Goal: Task Accomplishment & Management: Complete application form

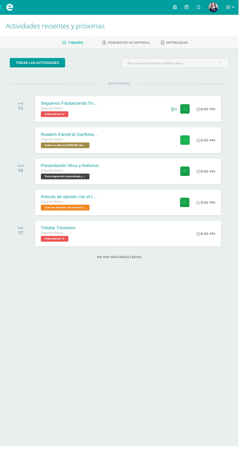
click at [192, 144] on button at bounding box center [194, 147] width 10 height 10
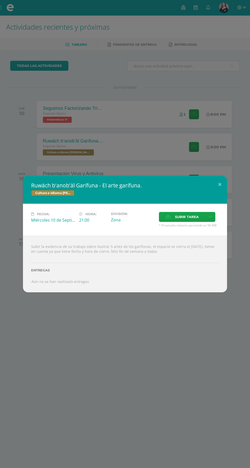
click at [172, 218] on label "Subir tarea" at bounding box center [182, 217] width 46 height 10
click at [0, 0] on input "Subir tarea" at bounding box center [0, 0] width 0 height 0
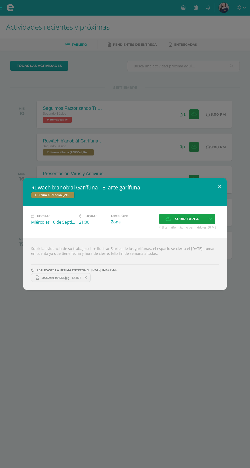
click at [220, 186] on button at bounding box center [220, 186] width 15 height 17
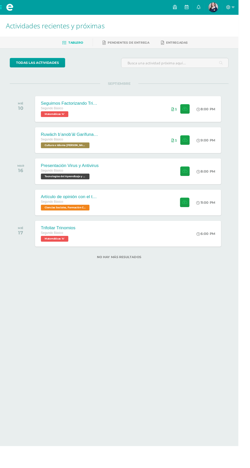
click at [62, 239] on div "Trifoliar Trinomios" at bounding box center [61, 238] width 36 height 5
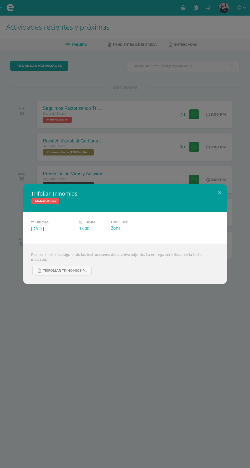
click at [156, 355] on div "Trifoliar Trinomios Matemáticas Fecha: Miércoles 17 de Septiembre Hora: 18:00 D…" at bounding box center [125, 234] width 250 height 468
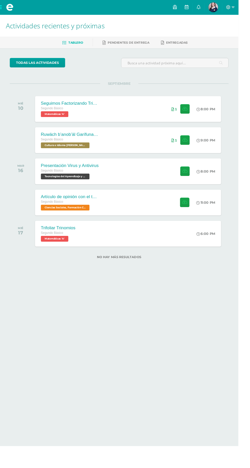
click at [1, 9] on span at bounding box center [10, 7] width 20 height 15
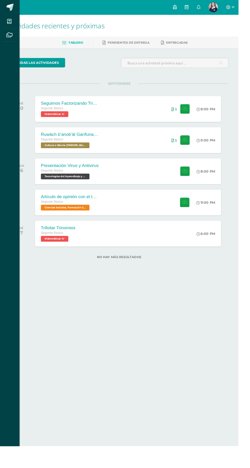
click at [10, 37] on icon at bounding box center [10, 36] width 6 height 5
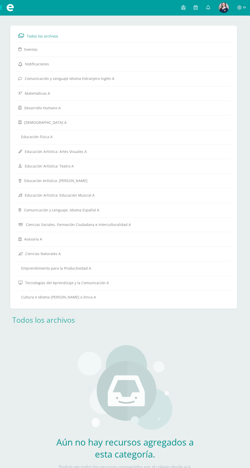
click at [2, 7] on span at bounding box center [10, 7] width 20 height 15
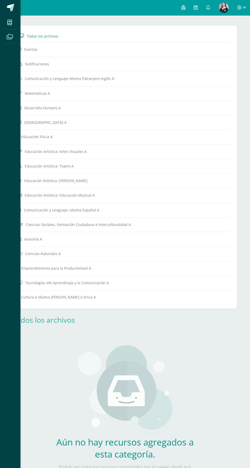
click at [10, 22] on icon at bounding box center [9, 22] width 5 height 5
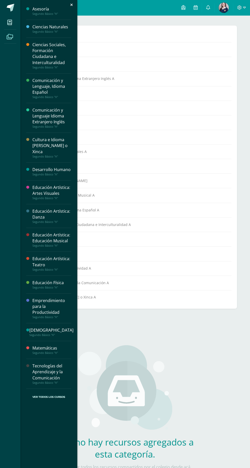
click at [49, 29] on div "Ciencias Naturales" at bounding box center [51, 27] width 39 height 6
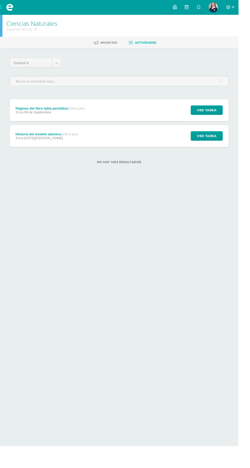
click at [94, 107] on div "Páginas del libro tabla periódica (100.0 pts) Zona [DATE] Ver tarea Páginas del…" at bounding box center [125, 115] width 230 height 23
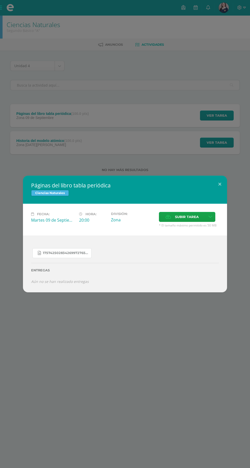
click at [57, 253] on span "17574250283426997276571490175841.jpg" at bounding box center [66, 253] width 46 height 4
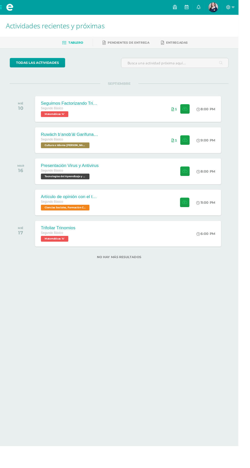
click at [9, 6] on span at bounding box center [10, 8] width 8 height 8
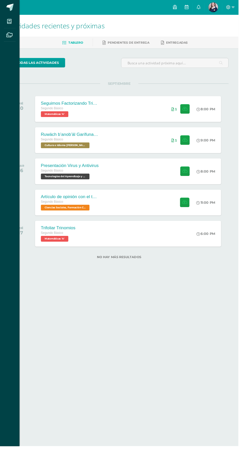
click at [10, 41] on span at bounding box center [9, 36] width 11 height 11
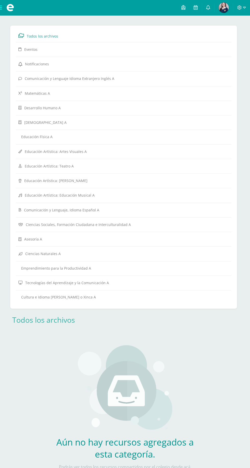
click at [5, 8] on span at bounding box center [10, 7] width 20 height 15
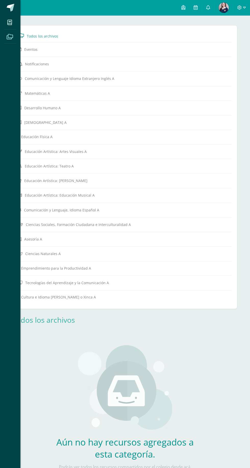
click at [12, 22] on icon at bounding box center [9, 22] width 5 height 5
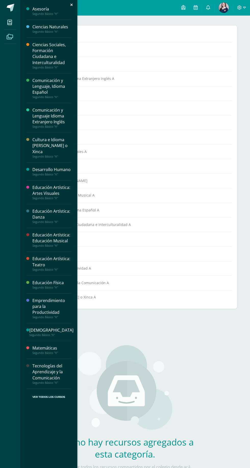
click at [60, 26] on div "Ciencias Naturales" at bounding box center [51, 27] width 39 height 6
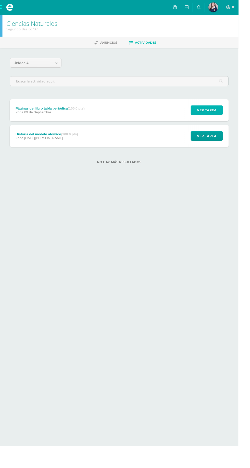
click at [217, 115] on span "Ver tarea" at bounding box center [217, 115] width 20 height 9
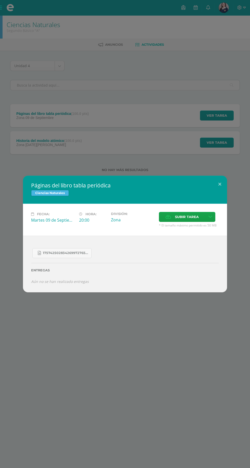
click at [172, 220] on label "Subir tarea" at bounding box center [182, 217] width 46 height 10
click at [0, 0] on input "Subir tarea" at bounding box center [0, 0] width 0 height 0
